Goal: Contribute content: Contribute content

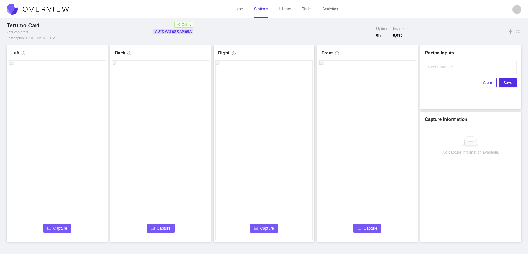
click at [46, 230] on button "Capture" at bounding box center [57, 228] width 28 height 9
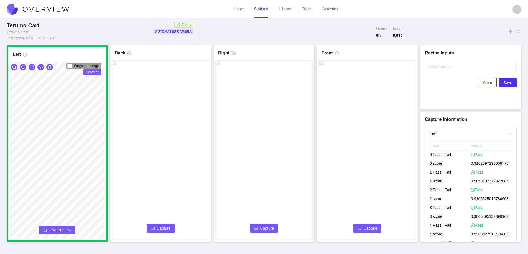
click at [156, 228] on button "Capture" at bounding box center [160, 228] width 28 height 9
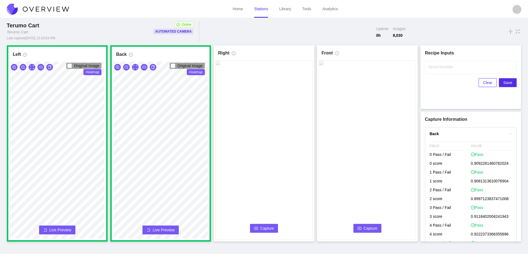
click at [261, 227] on span "Capture" at bounding box center [267, 229] width 14 height 6
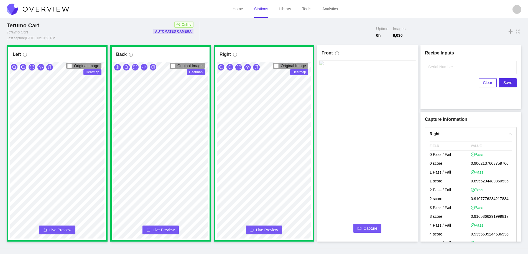
click at [368, 228] on span "Capture" at bounding box center [370, 229] width 14 height 6
click at [439, 71] on input "Serial Number" at bounding box center [471, 67] width 92 height 13
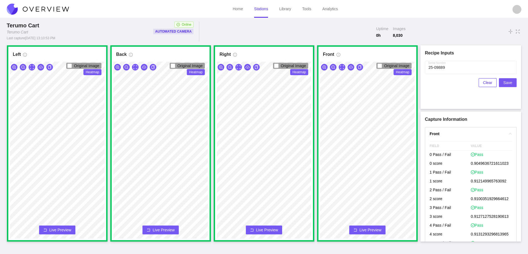
click at [510, 81] on span "Save" at bounding box center [507, 83] width 9 height 6
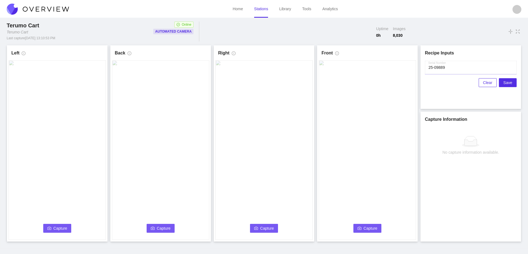
click at [452, 70] on input "Serial Number" at bounding box center [471, 67] width 92 height 13
click at [59, 228] on span "Capture" at bounding box center [60, 229] width 14 height 6
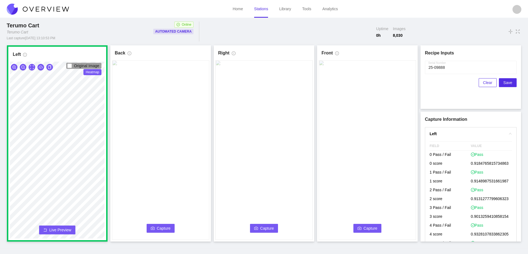
click at [163, 227] on span "Capture" at bounding box center [164, 229] width 14 height 6
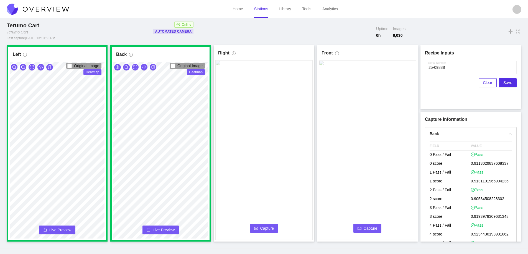
click at [264, 228] on span "Capture" at bounding box center [267, 229] width 14 height 6
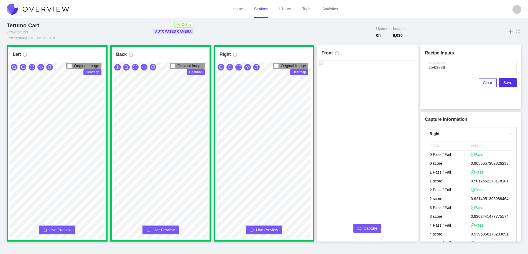
click at [365, 227] on span "Capture" at bounding box center [370, 229] width 14 height 6
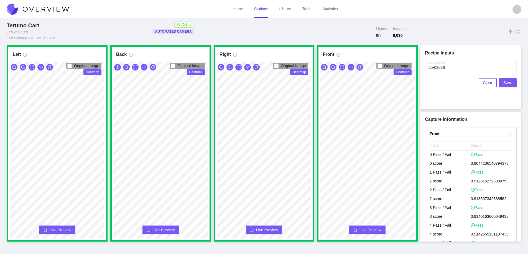
click at [505, 82] on span "Save" at bounding box center [507, 83] width 9 height 6
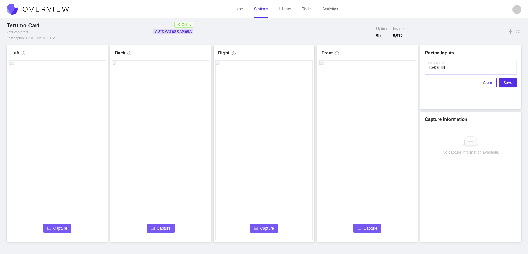
click at [451, 67] on input "Serial Number" at bounding box center [471, 67] width 92 height 13
click at [50, 229] on icon "camera" at bounding box center [49, 229] width 4 height 4
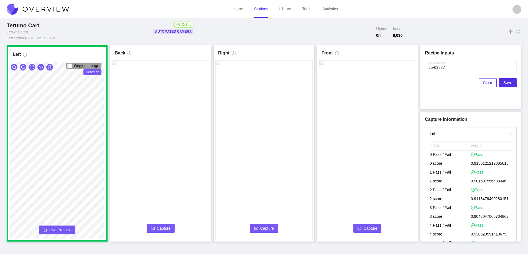
click at [149, 228] on button "Capture" at bounding box center [160, 228] width 28 height 9
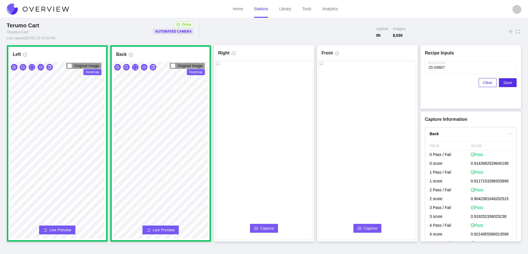
click at [266, 227] on span "Capture" at bounding box center [267, 229] width 14 height 6
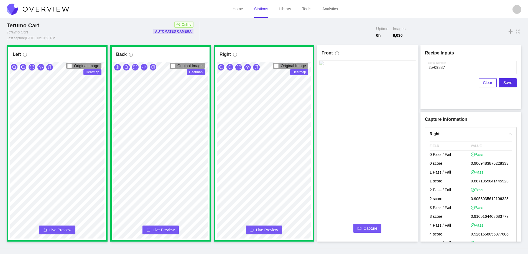
click at [369, 227] on span "Capture" at bounding box center [370, 229] width 14 height 6
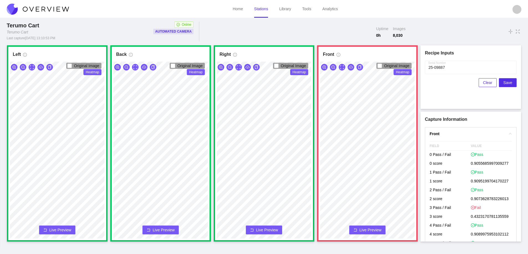
click at [359, 229] on button "Live Preview" at bounding box center [367, 230] width 36 height 9
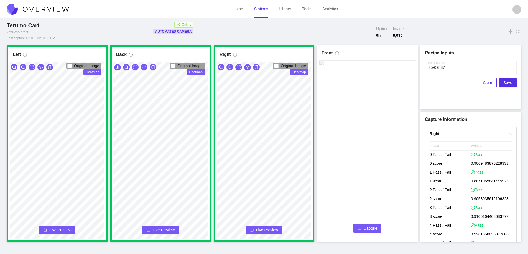
click at [360, 228] on icon "camera" at bounding box center [359, 229] width 4 height 4
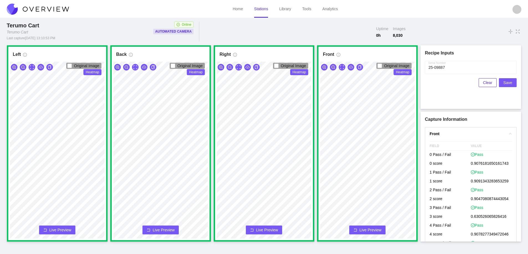
click at [507, 81] on span "Save" at bounding box center [507, 83] width 9 height 6
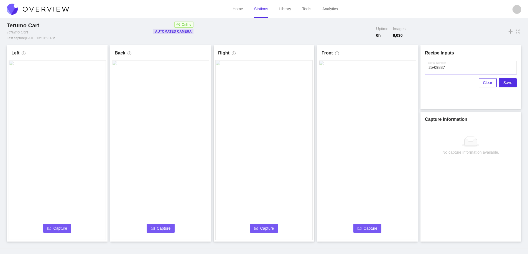
click at [452, 69] on input "Serial Number" at bounding box center [471, 67] width 92 height 13
click at [56, 228] on span "Capture" at bounding box center [60, 229] width 14 height 6
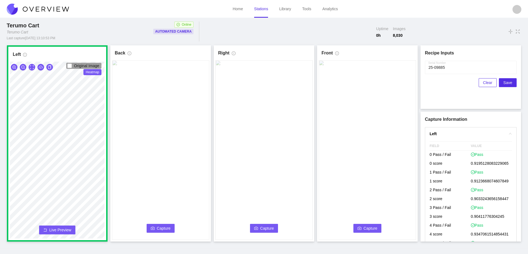
click at [157, 227] on span "Capture" at bounding box center [164, 229] width 14 height 6
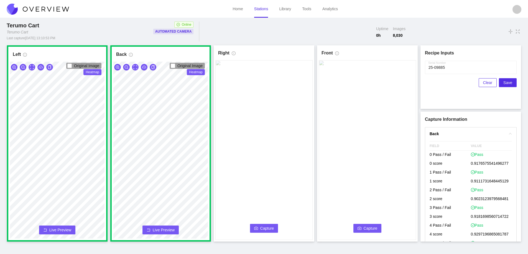
click at [266, 230] on span "Capture" at bounding box center [267, 229] width 14 height 6
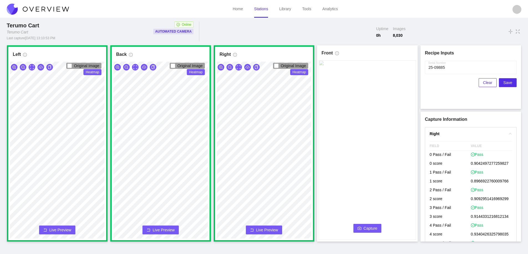
click at [365, 228] on span "Capture" at bounding box center [370, 229] width 14 height 6
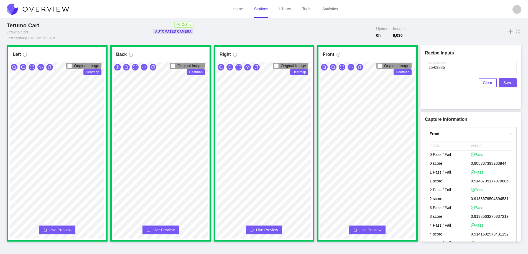
click at [506, 83] on span "Save" at bounding box center [507, 83] width 9 height 6
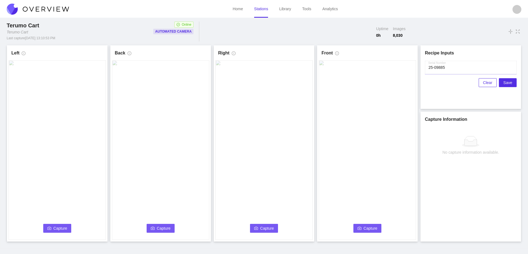
click at [446, 66] on input "Serial Number" at bounding box center [471, 67] width 92 height 13
click at [61, 228] on span "Capture" at bounding box center [60, 229] width 14 height 6
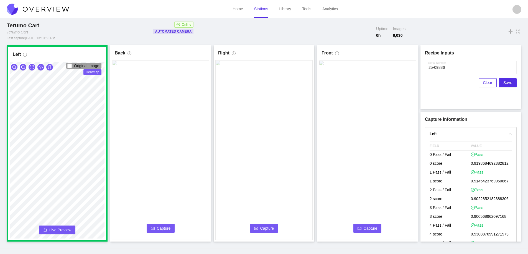
click at [160, 230] on span "Capture" at bounding box center [164, 229] width 14 height 6
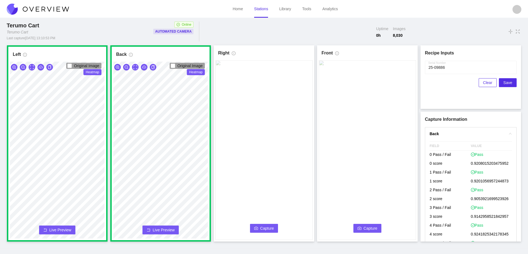
click at [259, 227] on button "Capture" at bounding box center [264, 228] width 28 height 9
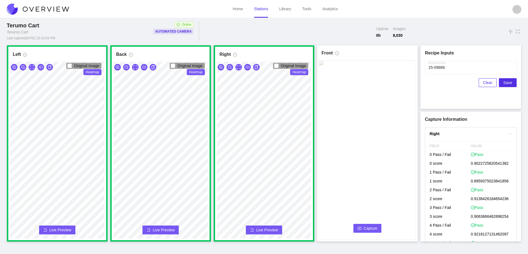
click at [366, 227] on span "Capture" at bounding box center [370, 229] width 14 height 6
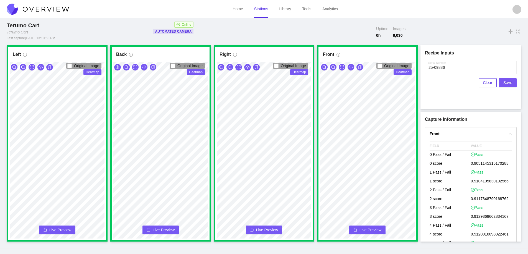
click at [506, 83] on span "Save" at bounding box center [507, 83] width 9 height 6
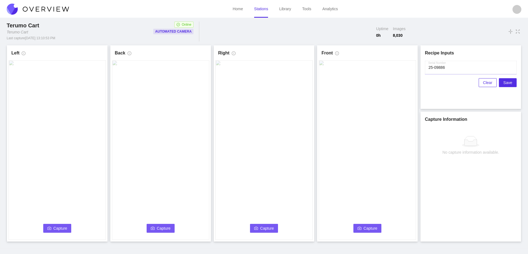
click at [449, 68] on input "Serial Number" at bounding box center [471, 67] width 92 height 13
click at [57, 228] on span "Capture" at bounding box center [60, 229] width 14 height 6
click at [449, 68] on input "Serial Number" at bounding box center [471, 67] width 92 height 13
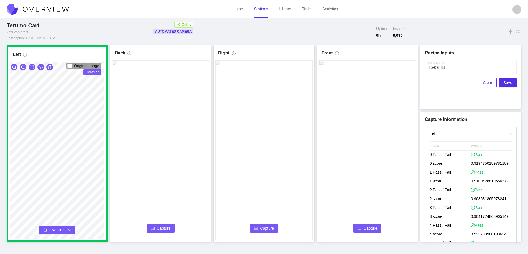
click at [157, 229] on span "Capture" at bounding box center [164, 229] width 14 height 6
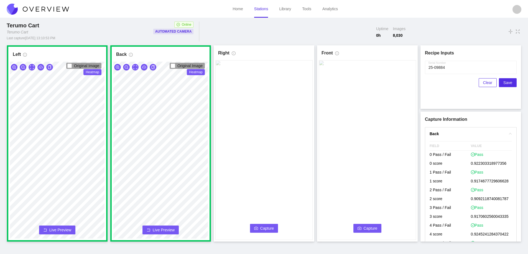
click at [269, 228] on span "Capture" at bounding box center [267, 229] width 14 height 6
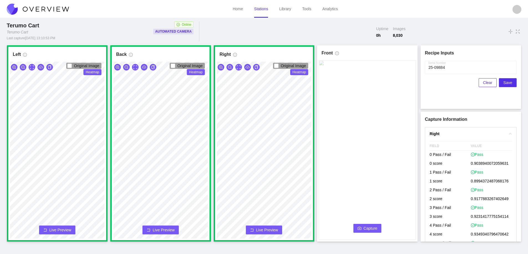
click at [361, 228] on button "Capture" at bounding box center [367, 228] width 28 height 9
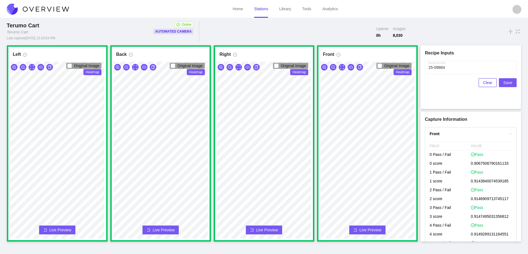
click at [505, 82] on span "Save" at bounding box center [507, 83] width 9 height 6
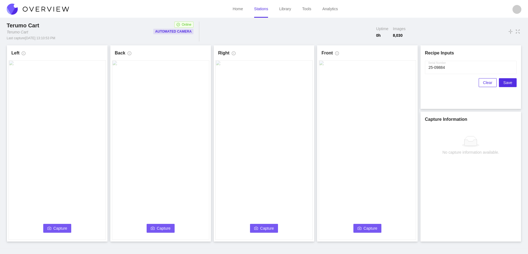
click at [53, 228] on span "Capture" at bounding box center [60, 229] width 14 height 6
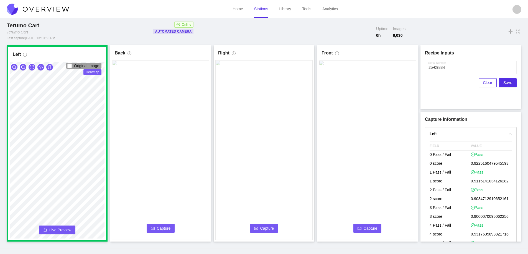
click at [152, 228] on icon "camera" at bounding box center [153, 228] width 4 height 3
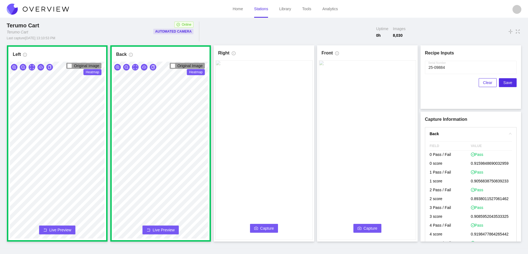
click at [260, 229] on span "Capture" at bounding box center [267, 229] width 14 height 6
click at [449, 66] on input "Serial Number" at bounding box center [471, 67] width 92 height 13
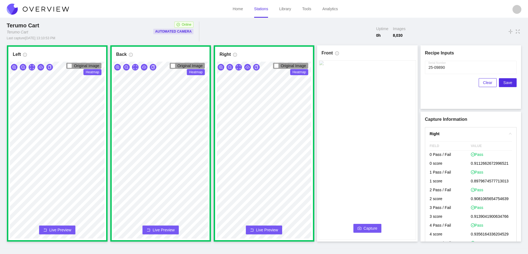
click at [367, 227] on span "Capture" at bounding box center [370, 229] width 14 height 6
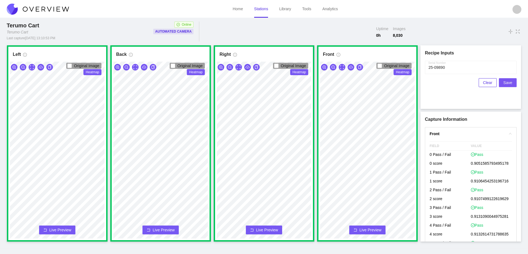
click at [507, 82] on span "Save" at bounding box center [507, 83] width 9 height 6
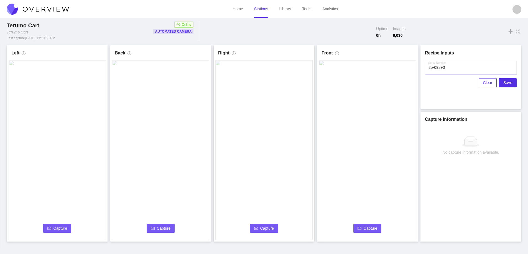
click at [451, 69] on input "Serial Number" at bounding box center [471, 67] width 92 height 13
type input "25-09891"
click at [51, 228] on icon "camera" at bounding box center [49, 229] width 4 height 4
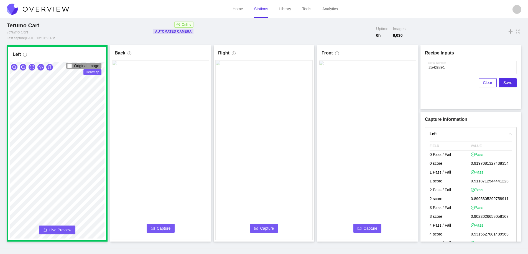
click at [159, 226] on span "Capture" at bounding box center [164, 229] width 14 height 6
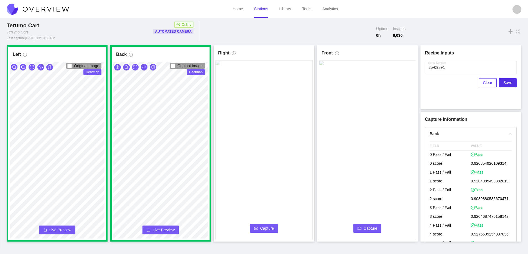
click at [267, 227] on span "Capture" at bounding box center [267, 229] width 14 height 6
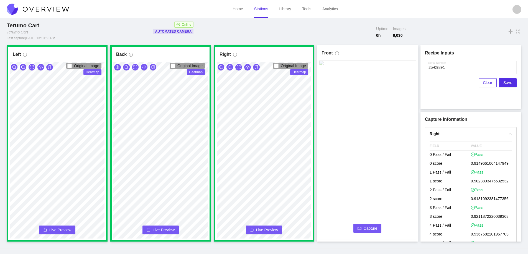
click at [364, 228] on span "Capture" at bounding box center [370, 229] width 14 height 6
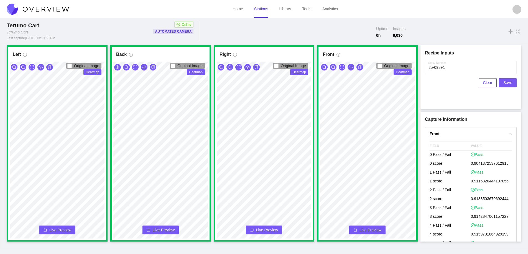
click at [506, 83] on span "Save" at bounding box center [507, 83] width 9 height 6
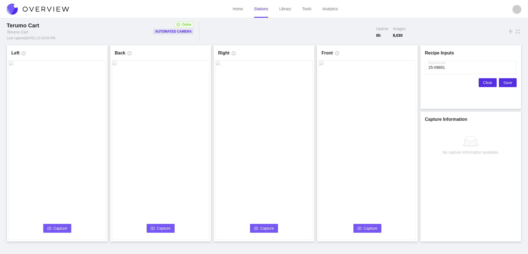
click at [485, 83] on span "Clear" at bounding box center [487, 83] width 9 height 6
